Goal: Understand process/instructions: Learn about a topic

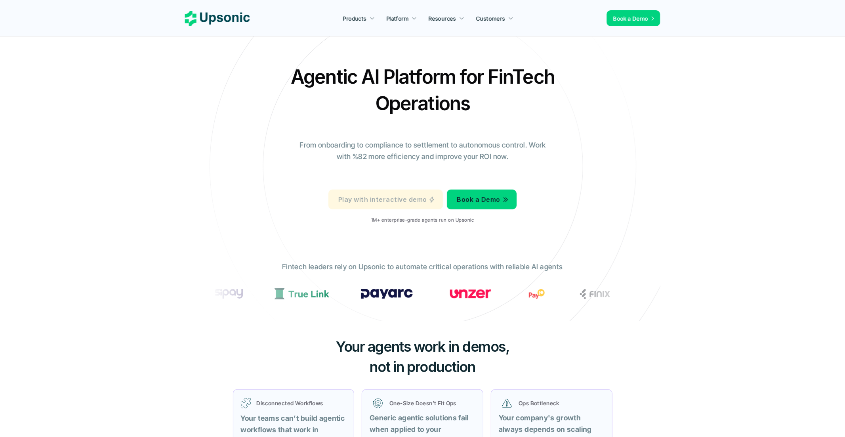
click at [405, 201] on p "Play with interactive demo" at bounding box center [382, 199] width 88 height 11
